Goal: Navigation & Orientation: Find specific page/section

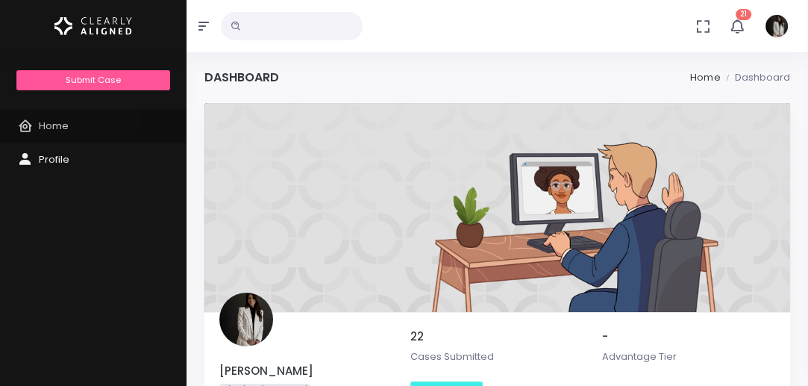
click at [57, 122] on span "Home" at bounding box center [54, 126] width 30 height 14
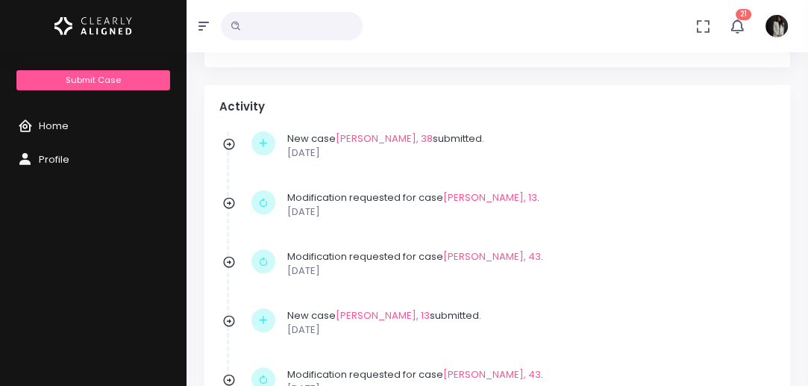
scroll to position [298, 0]
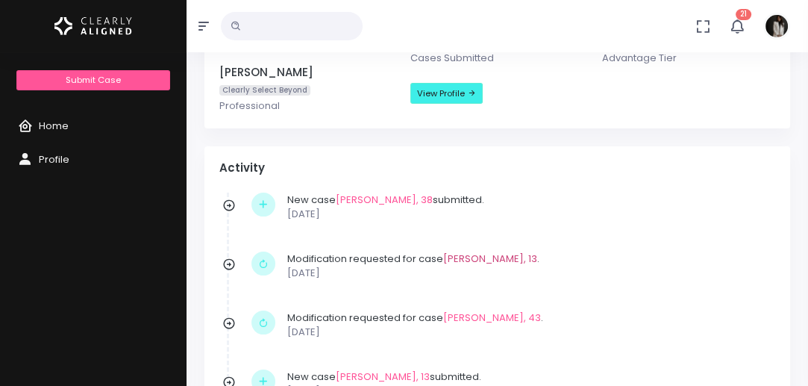
click at [497, 257] on link "[PERSON_NAME], 13" at bounding box center [490, 258] width 94 height 14
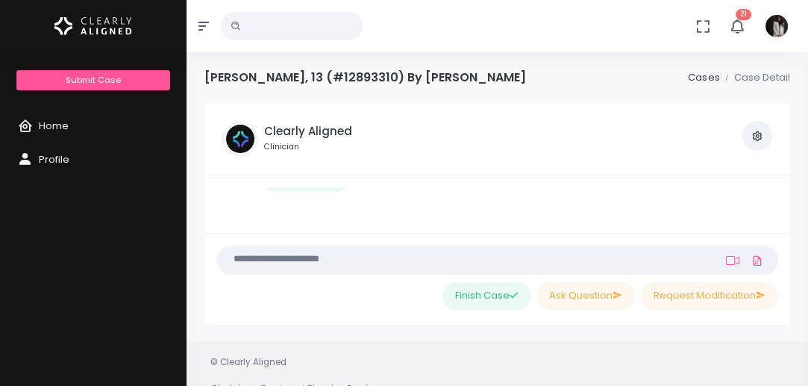
scroll to position [892, 0]
click at [773, 90] on div "[PERSON_NAME], 13 (#12893310) By [PERSON_NAME] Cases Case Detail" at bounding box center [497, 86] width 586 height 33
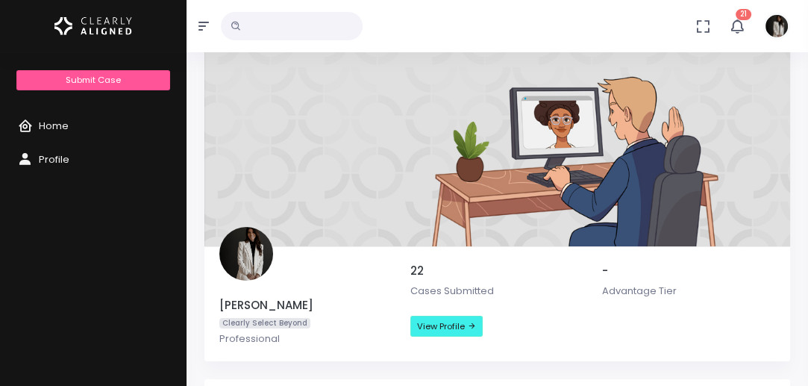
scroll to position [62, 0]
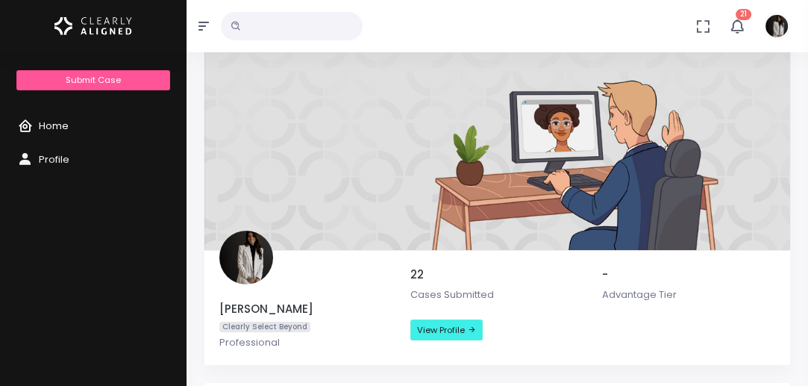
click at [63, 128] on span "Home" at bounding box center [54, 126] width 30 height 14
click at [23, 119] on icon "scrollable content" at bounding box center [28, 126] width 21 height 19
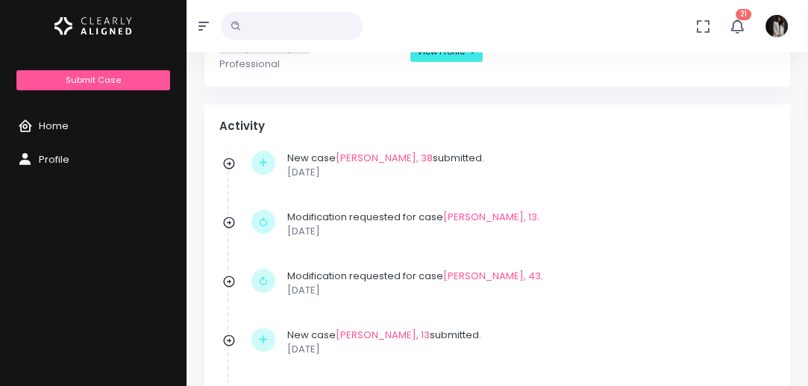
scroll to position [341, 0]
click at [483, 211] on link "[PERSON_NAME], 13" at bounding box center [490, 216] width 94 height 14
